Goal: Book appointment/travel/reservation

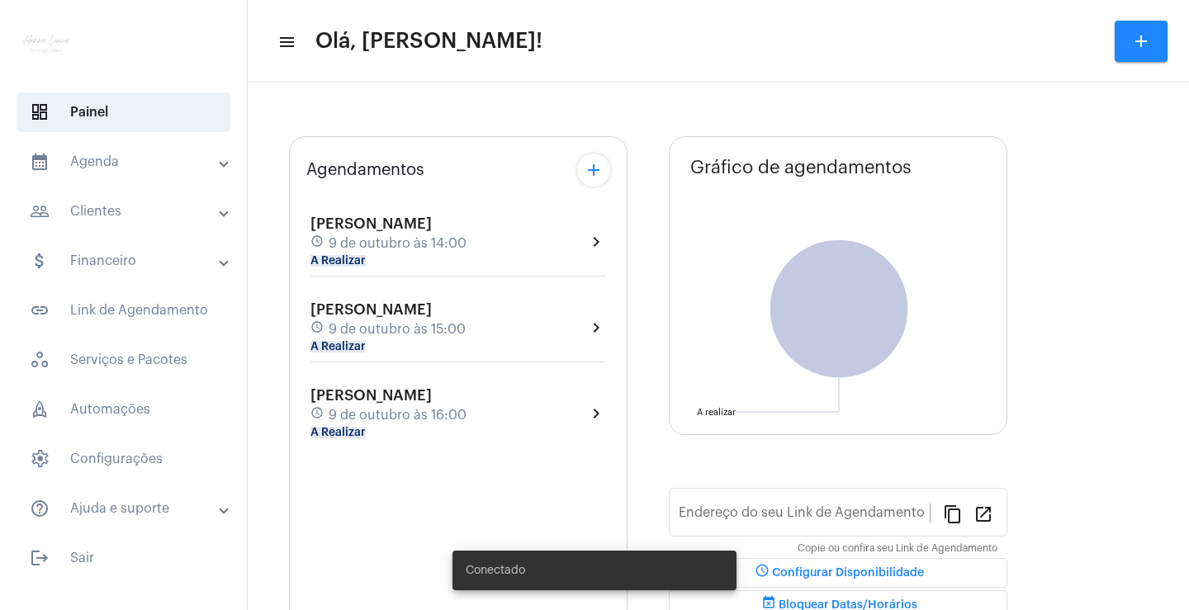
type input "[URL][DOMAIN_NAME]"
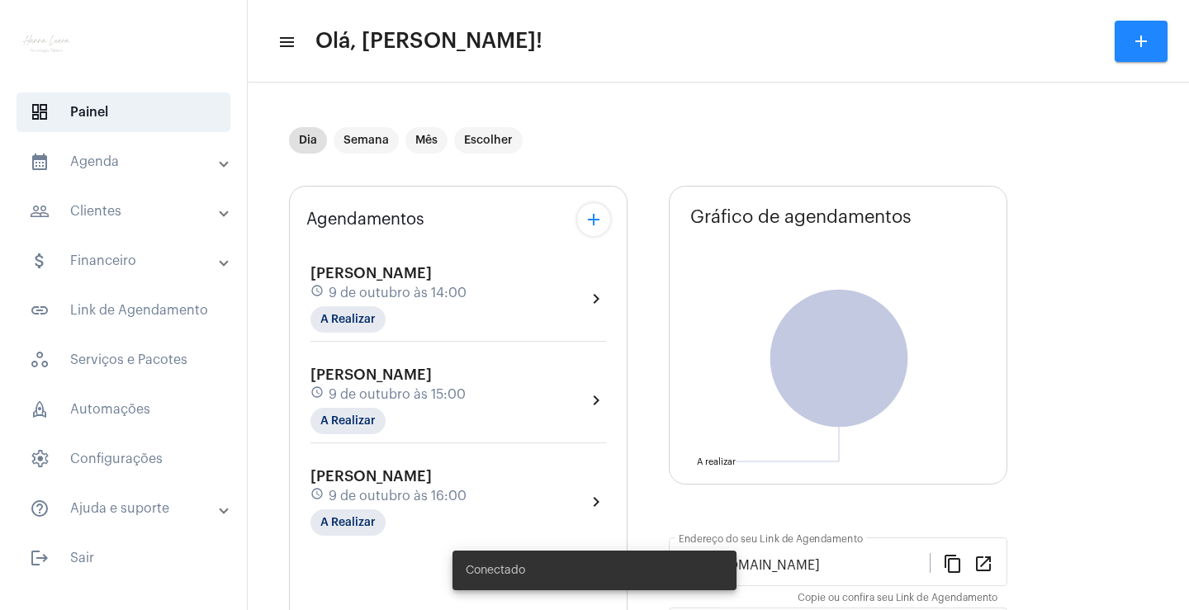
click at [157, 167] on mat-panel-title "calendar_month_outlined Agenda" at bounding box center [125, 162] width 191 height 20
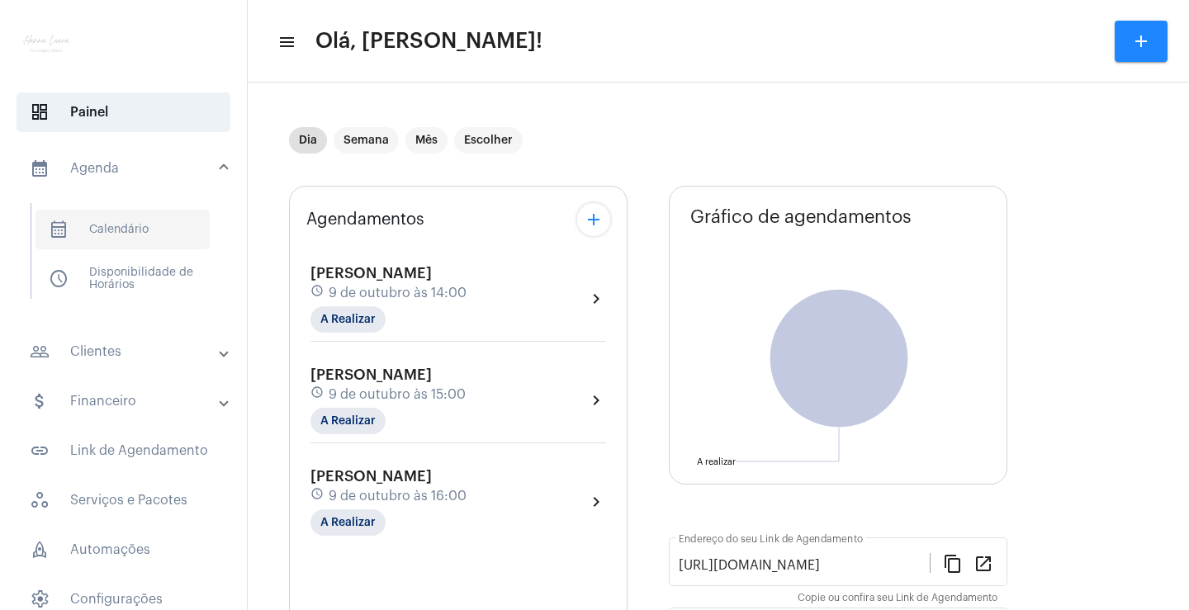
click at [145, 221] on span "calendar_month_outlined Calendário" at bounding box center [123, 230] width 174 height 40
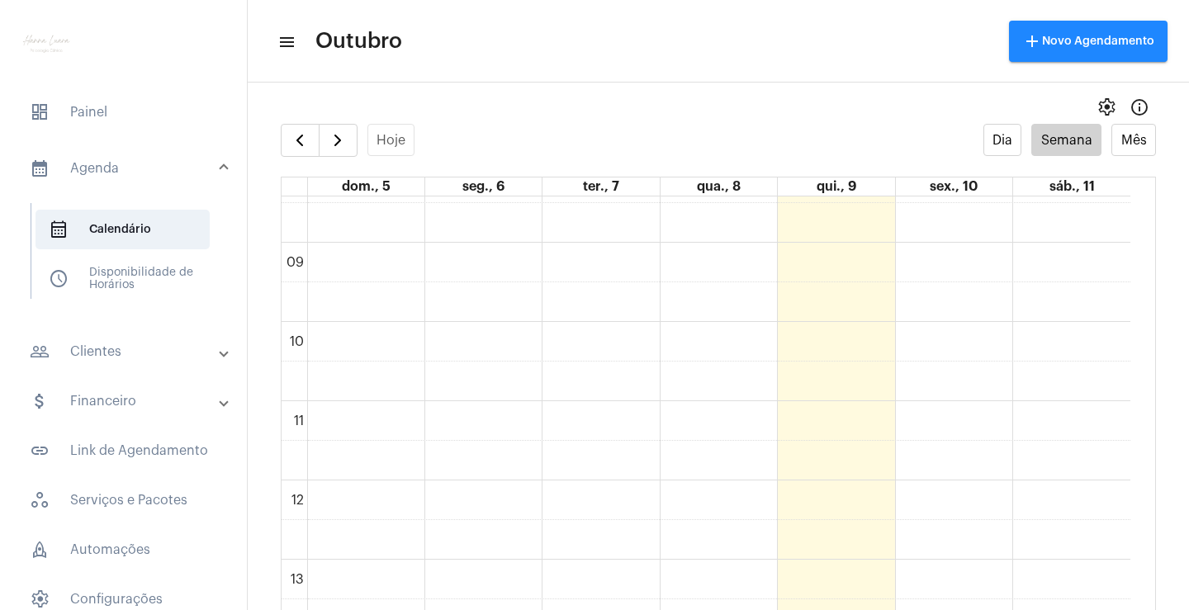
scroll to position [642, 0]
click at [922, 280] on div "00 01 02 03 04 05 06 07 08 09 10 11 12 13 14 15 16 17 18 19 20 21 22 23 Bloquei…" at bounding box center [706, 506] width 849 height 1903
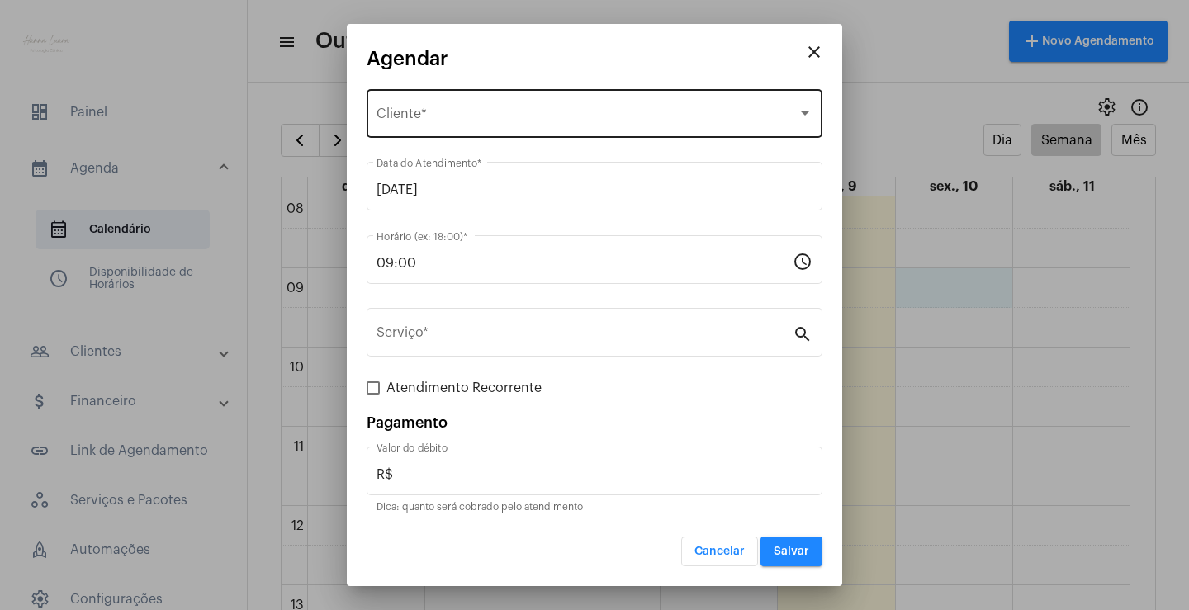
click at [497, 110] on div "Selecione o Cliente" at bounding box center [587, 117] width 421 height 15
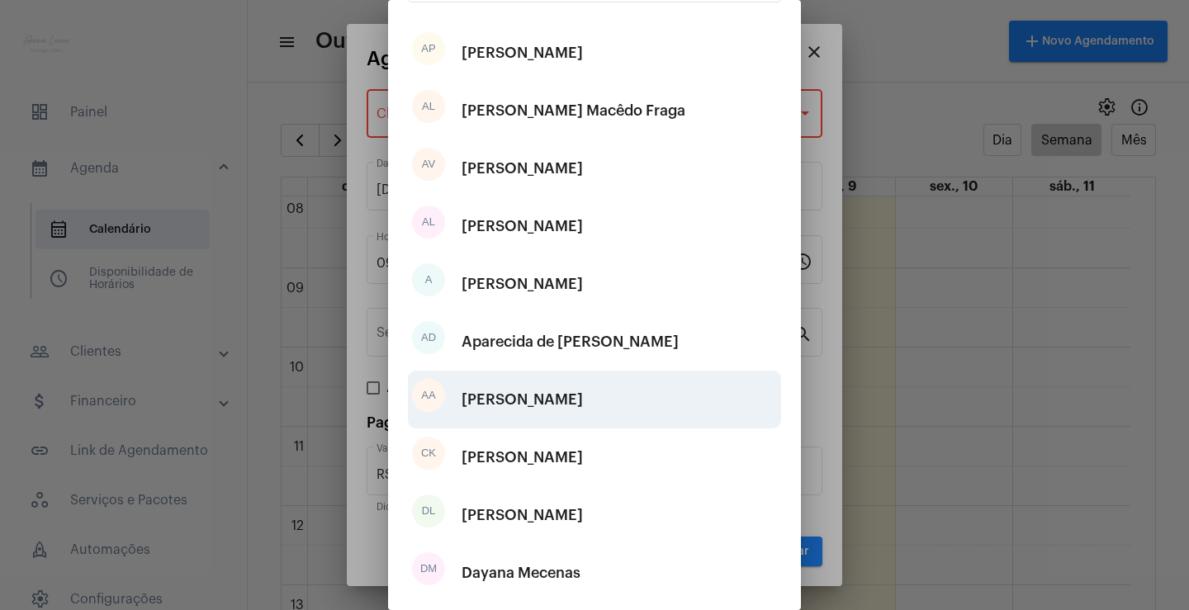
scroll to position [206, 0]
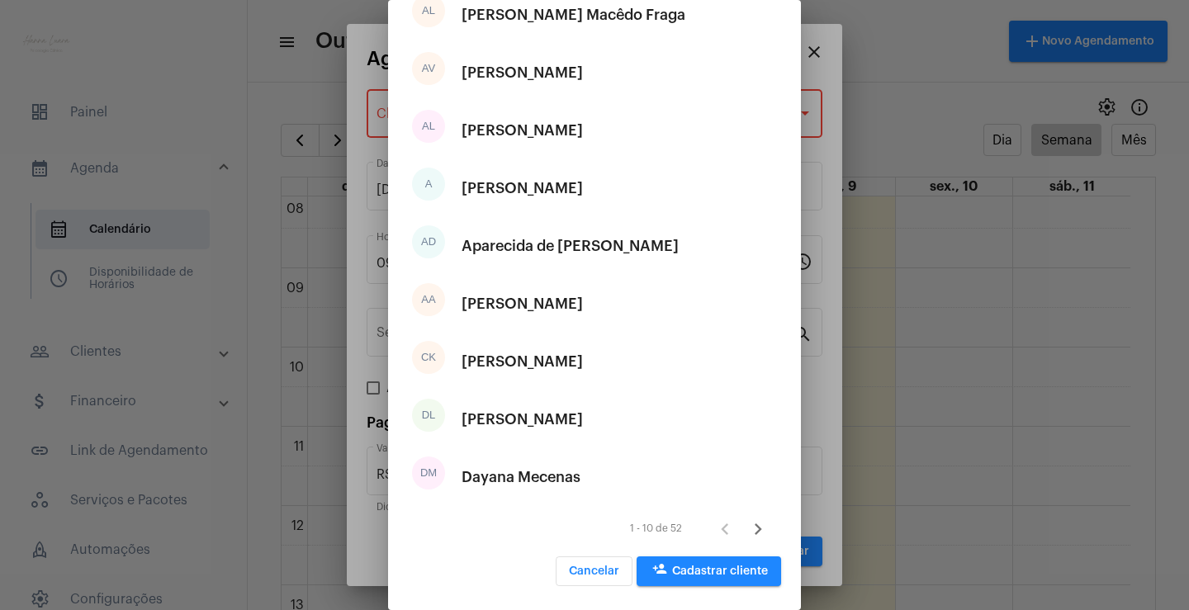
click at [746, 530] on icon "Próxima página" at bounding box center [757, 529] width 23 height 23
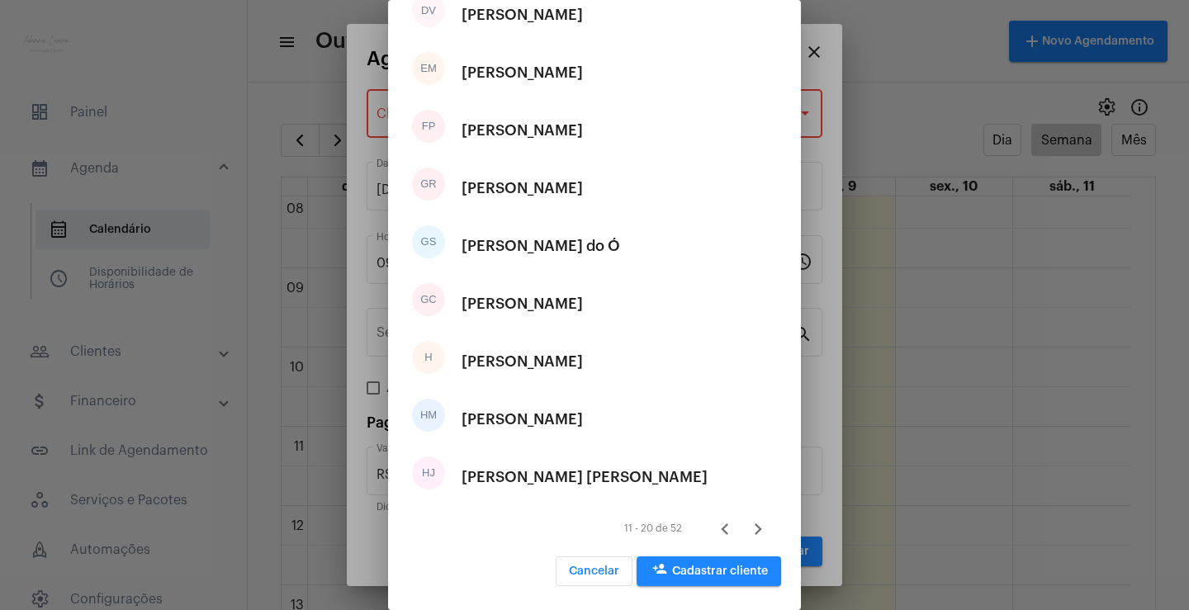
click at [747, 535] on icon "Próxima página" at bounding box center [757, 529] width 23 height 23
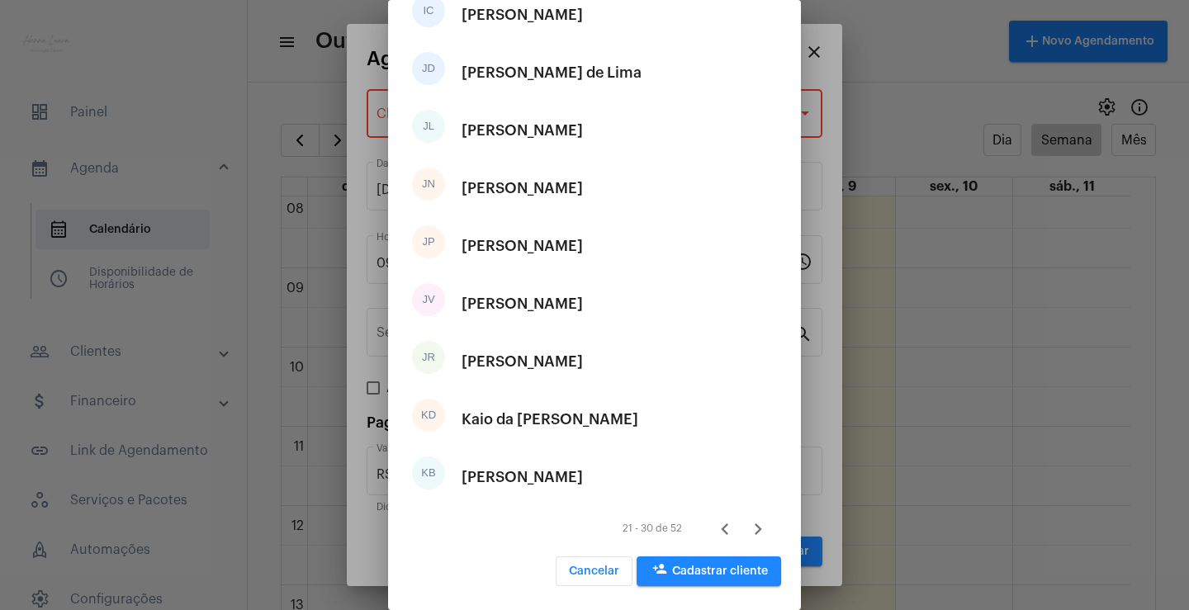
click at [746, 524] on icon "Próxima página" at bounding box center [757, 529] width 23 height 23
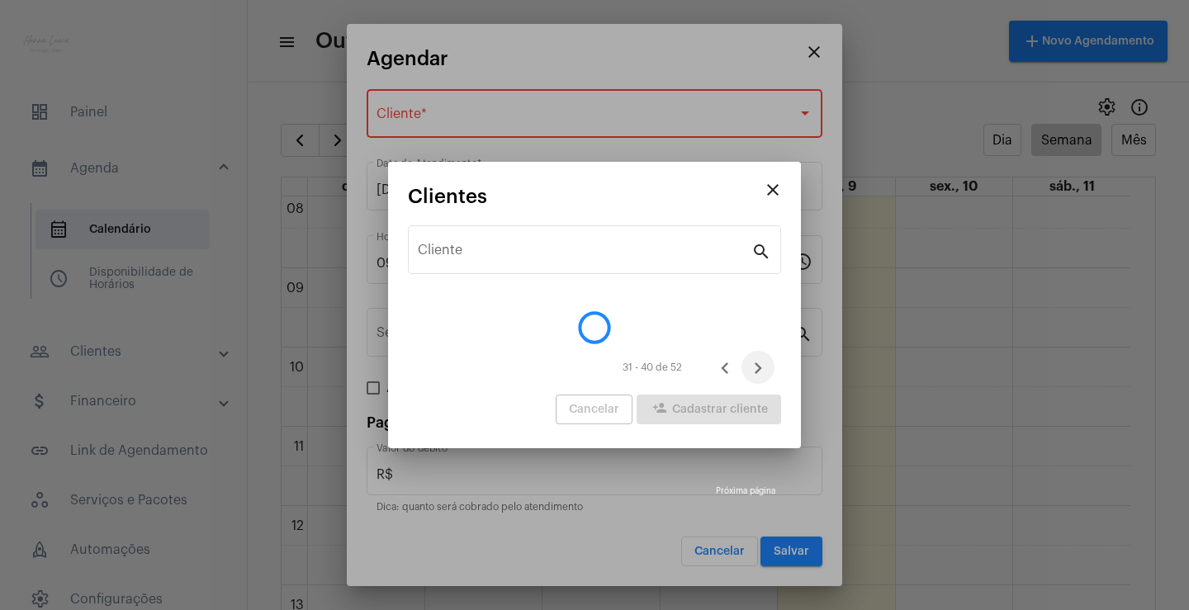
scroll to position [0, 0]
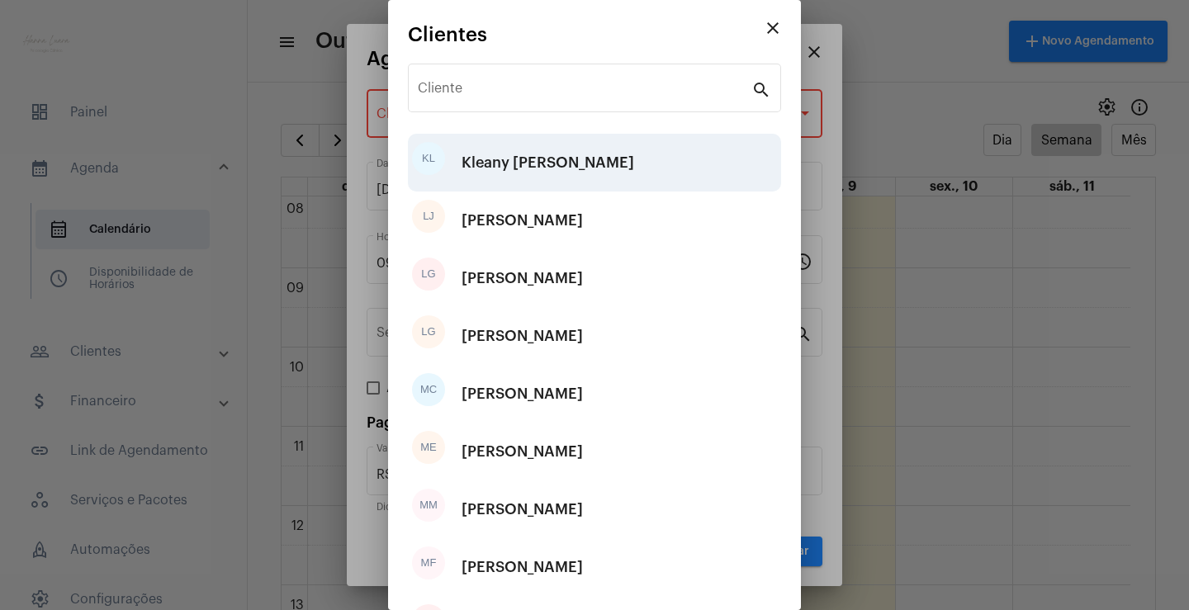
click at [582, 163] on div "Kleany [PERSON_NAME]" at bounding box center [548, 163] width 173 height 50
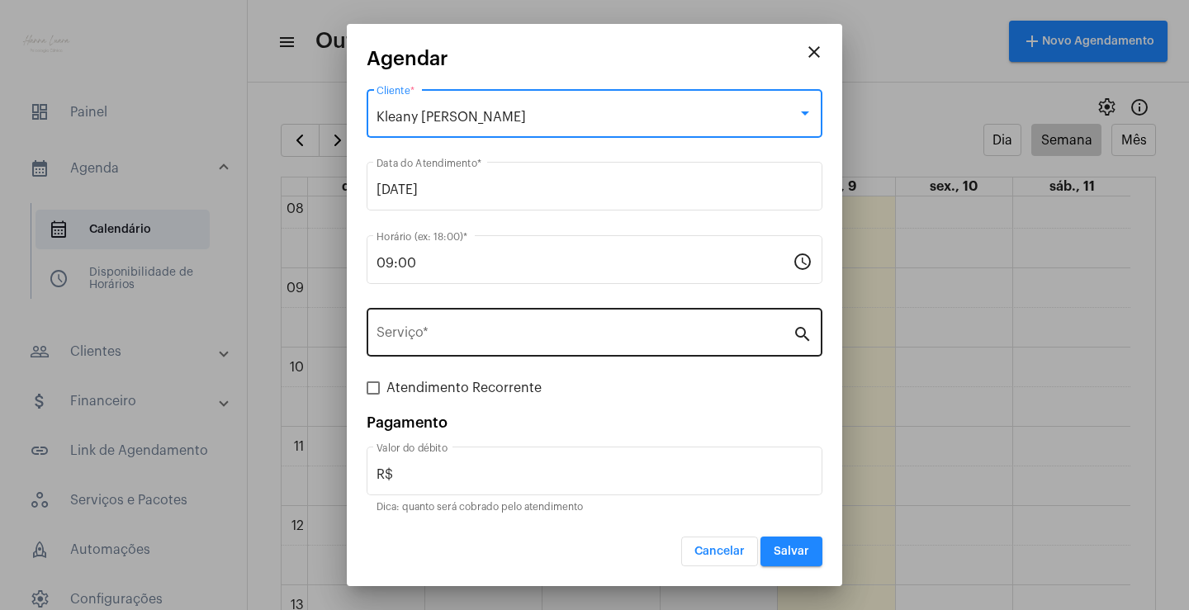
click at [656, 330] on input "Serviço *" at bounding box center [585, 336] width 416 height 15
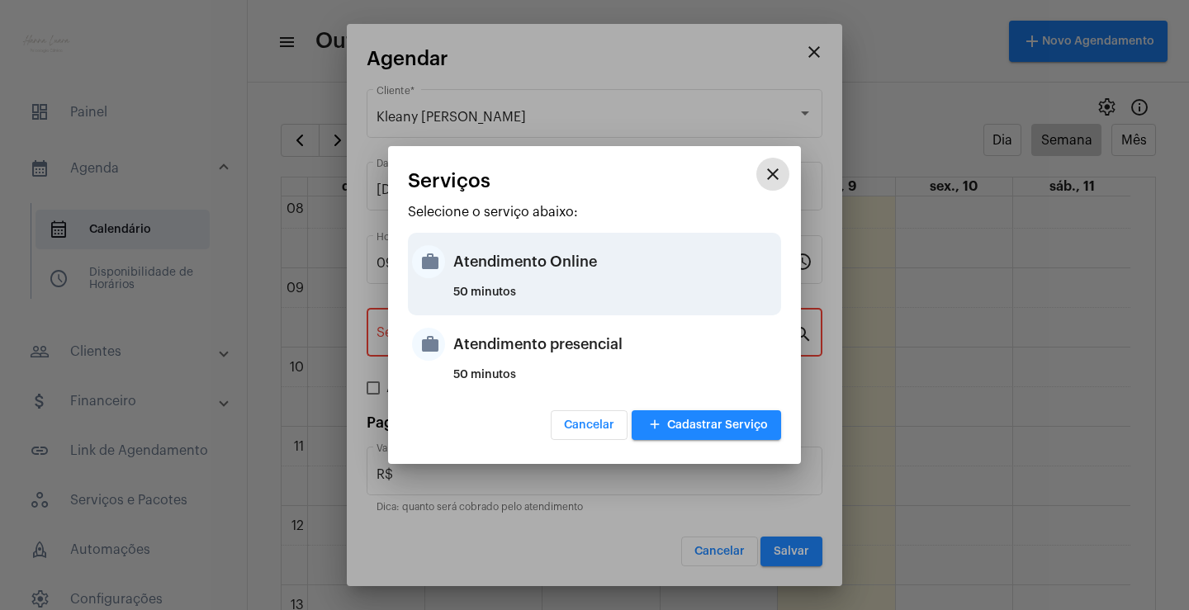
click at [643, 300] on div "50 minutos" at bounding box center [615, 299] width 324 height 25
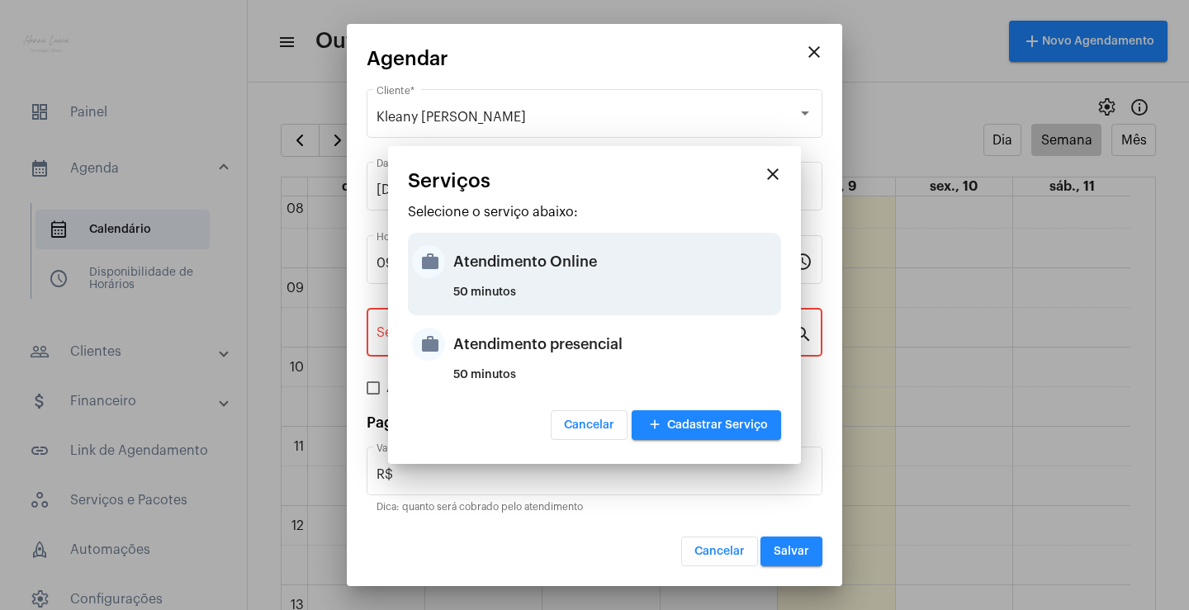
type input "Atendimento Online"
type input "R$ 0"
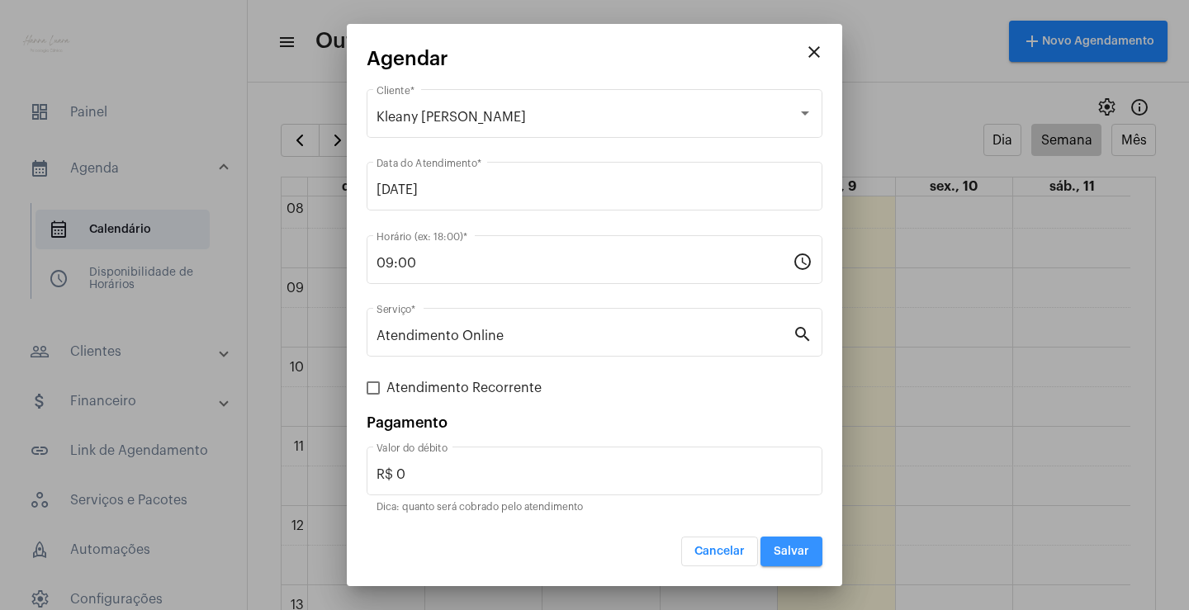
click at [777, 551] on span "Salvar" at bounding box center [792, 552] width 36 height 12
